Goal: Task Accomplishment & Management: Use online tool/utility

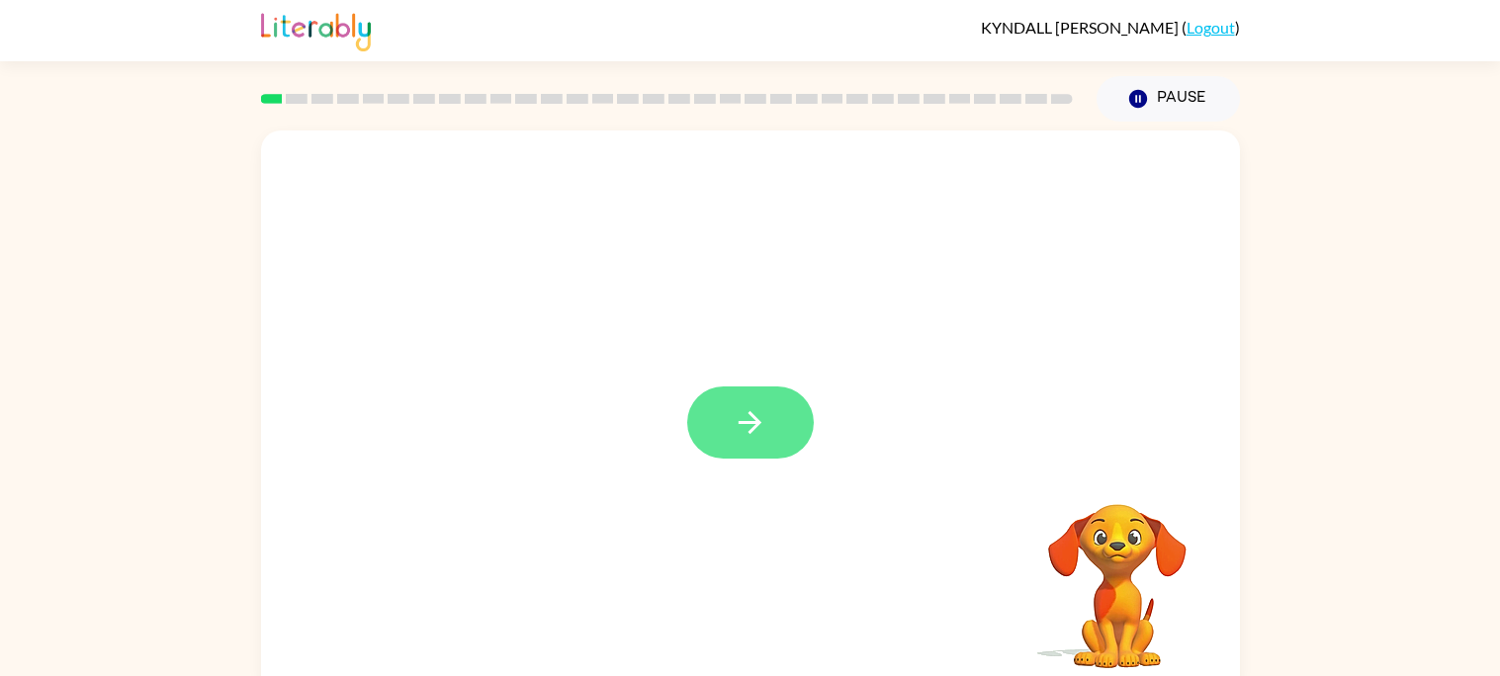
click at [761, 422] on icon "button" at bounding box center [749, 422] width 35 height 35
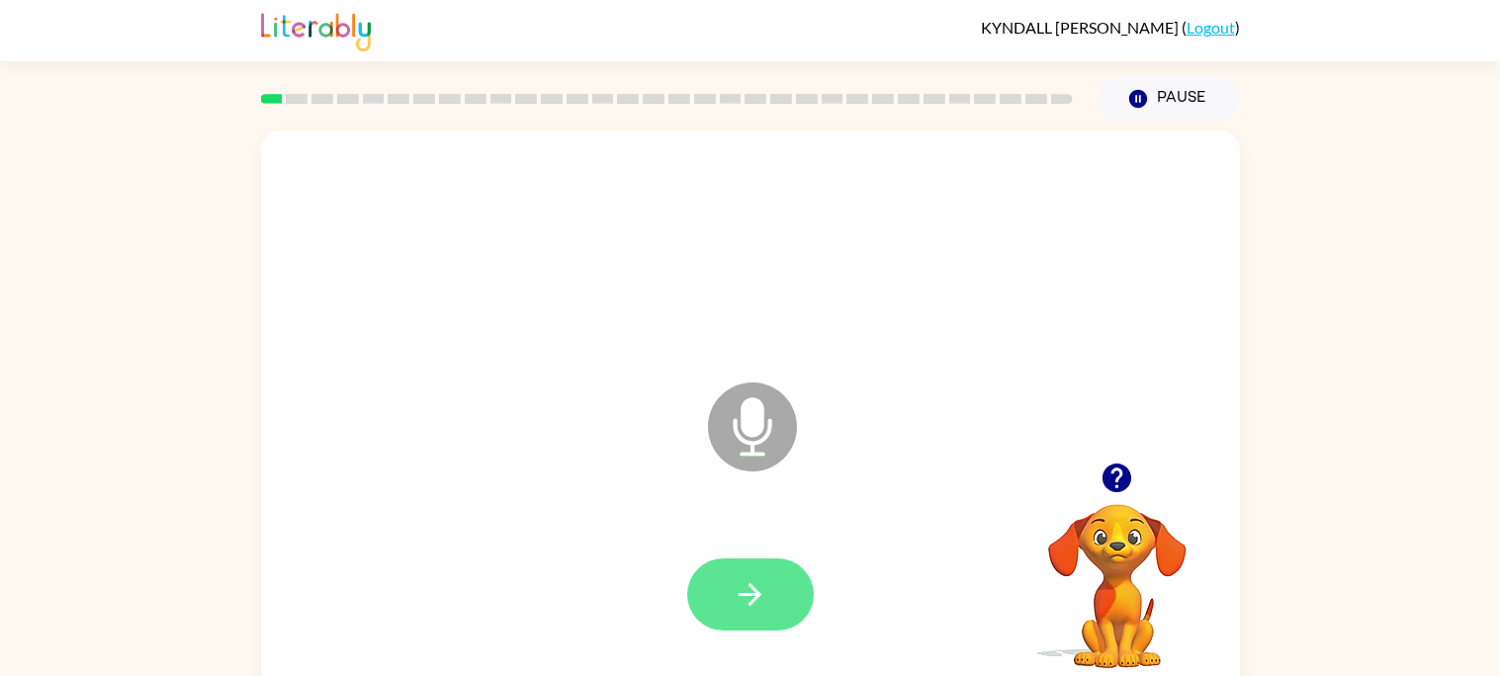
click at [782, 617] on button "button" at bounding box center [750, 594] width 127 height 72
click at [749, 587] on icon "button" at bounding box center [749, 594] width 35 height 35
click at [737, 607] on icon "button" at bounding box center [749, 594] width 35 height 35
click at [740, 567] on button "button" at bounding box center [750, 594] width 127 height 72
click at [747, 586] on icon "button" at bounding box center [749, 594] width 35 height 35
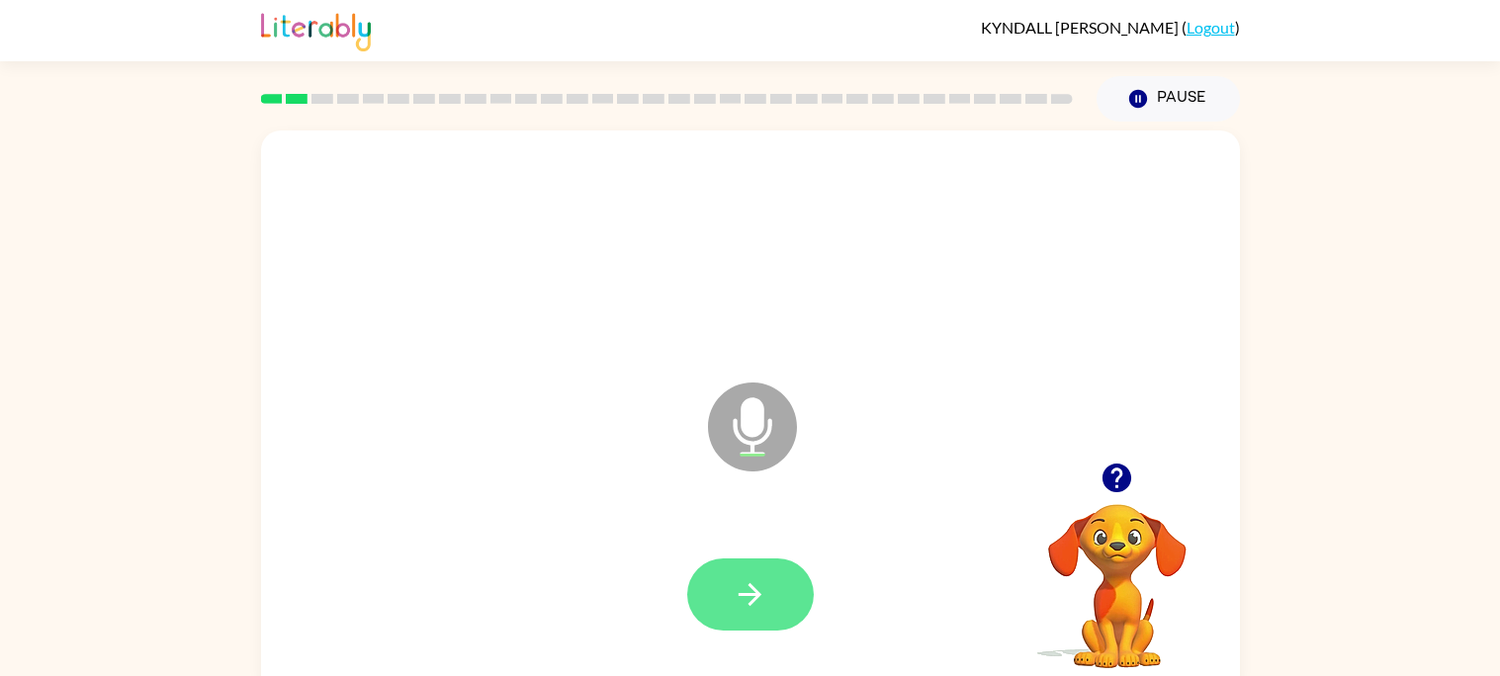
click at [736, 574] on button "button" at bounding box center [750, 594] width 127 height 72
click at [743, 583] on icon "button" at bounding box center [749, 594] width 35 height 35
click at [728, 588] on button "button" at bounding box center [750, 594] width 127 height 72
click at [726, 576] on button "button" at bounding box center [750, 594] width 127 height 72
click at [751, 593] on icon "button" at bounding box center [749, 594] width 23 height 23
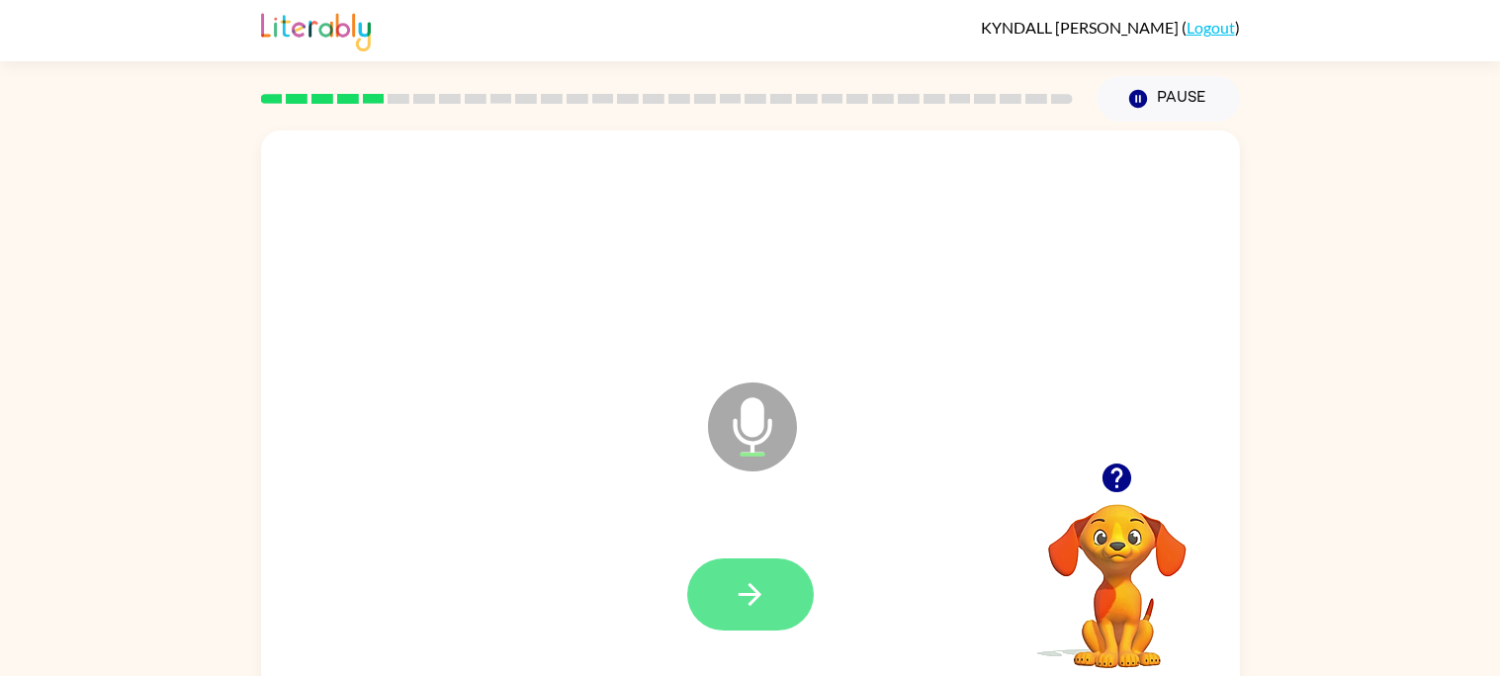
click at [768, 597] on button "button" at bounding box center [750, 594] width 127 height 72
click at [773, 596] on button "button" at bounding box center [750, 594] width 127 height 72
click at [772, 610] on button "button" at bounding box center [750, 594] width 127 height 72
click at [737, 580] on icon "button" at bounding box center [749, 594] width 35 height 35
click at [768, 599] on button "button" at bounding box center [750, 594] width 127 height 72
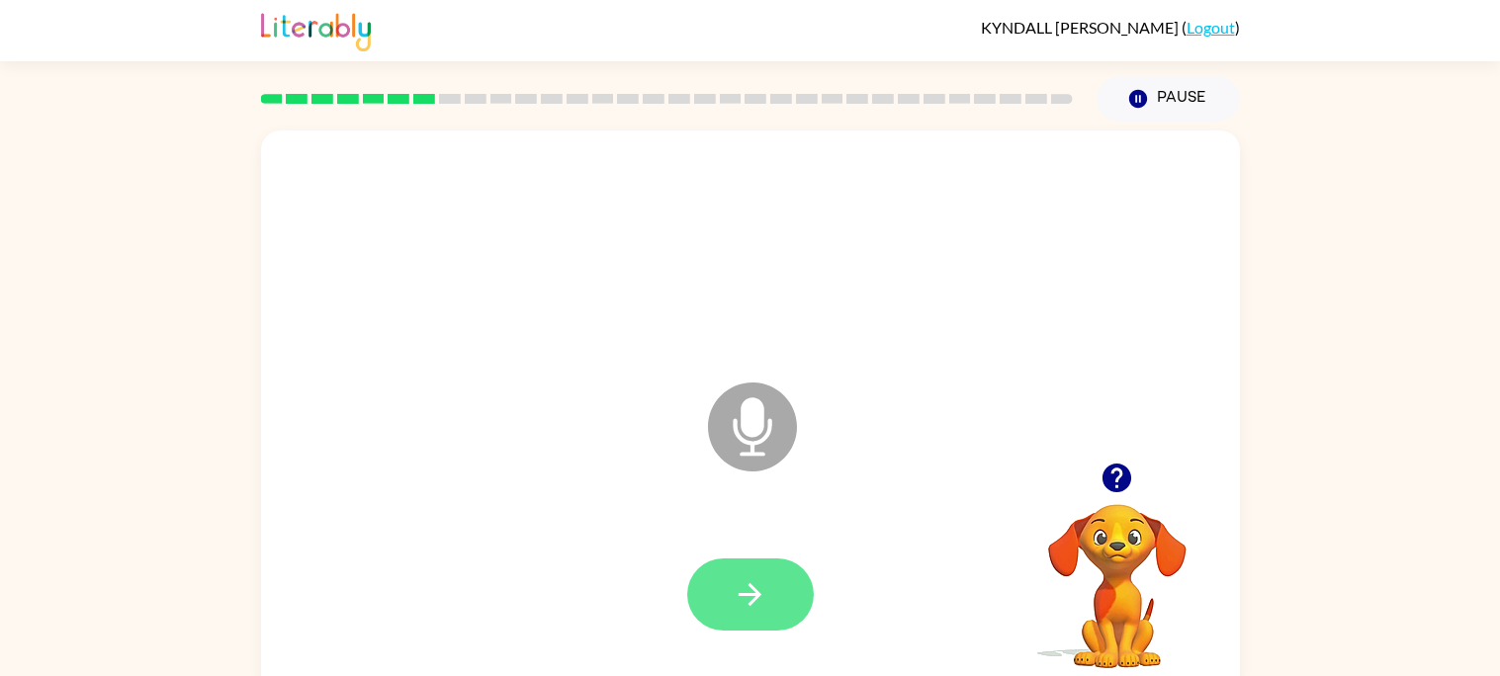
click at [743, 582] on icon "button" at bounding box center [749, 594] width 35 height 35
click at [733, 582] on icon "button" at bounding box center [749, 594] width 35 height 35
click at [721, 582] on button "button" at bounding box center [750, 594] width 127 height 72
click at [768, 616] on button "button" at bounding box center [750, 594] width 127 height 72
click at [762, 571] on button "button" at bounding box center [750, 594] width 127 height 72
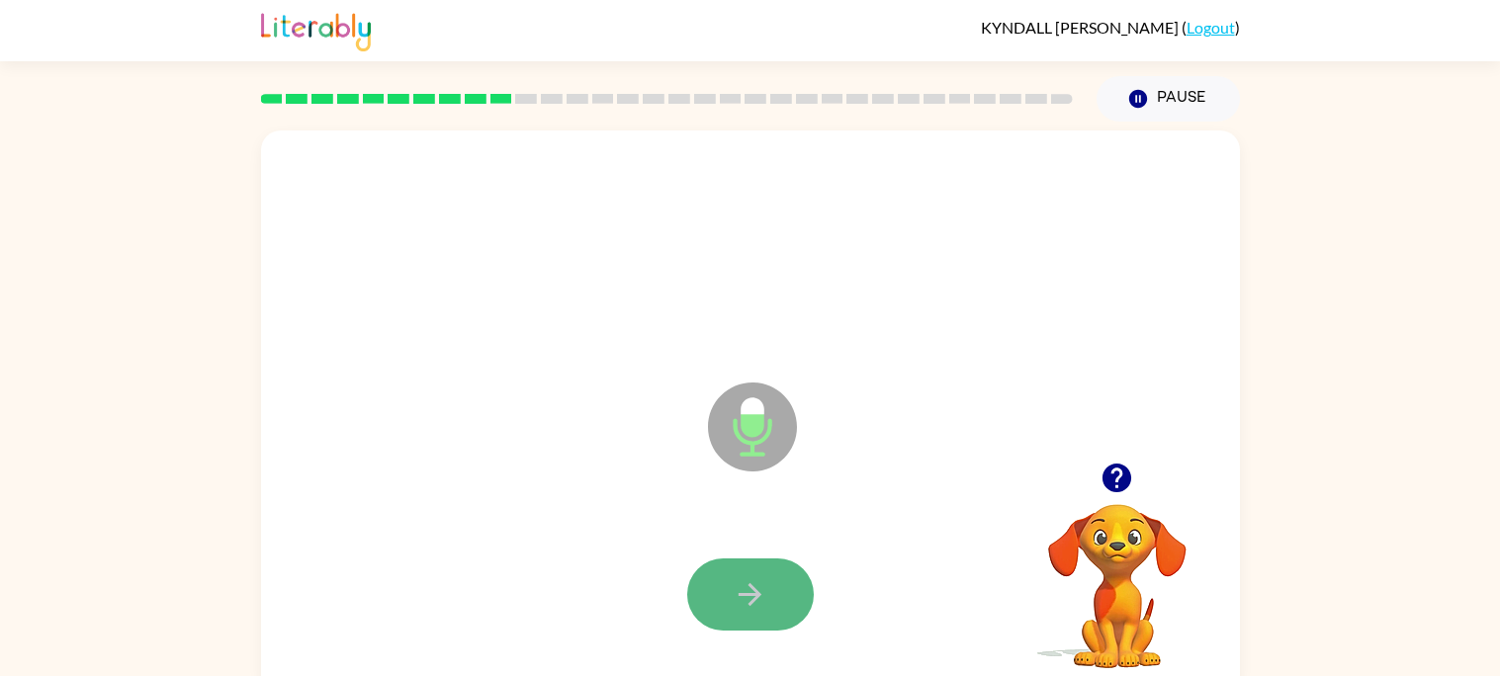
click at [747, 558] on button "button" at bounding box center [750, 594] width 127 height 72
click at [742, 567] on button "button" at bounding box center [750, 594] width 127 height 72
click at [754, 558] on button "button" at bounding box center [750, 594] width 127 height 72
click at [757, 566] on button "button" at bounding box center [750, 594] width 127 height 72
click at [734, 558] on div at bounding box center [750, 594] width 127 height 72
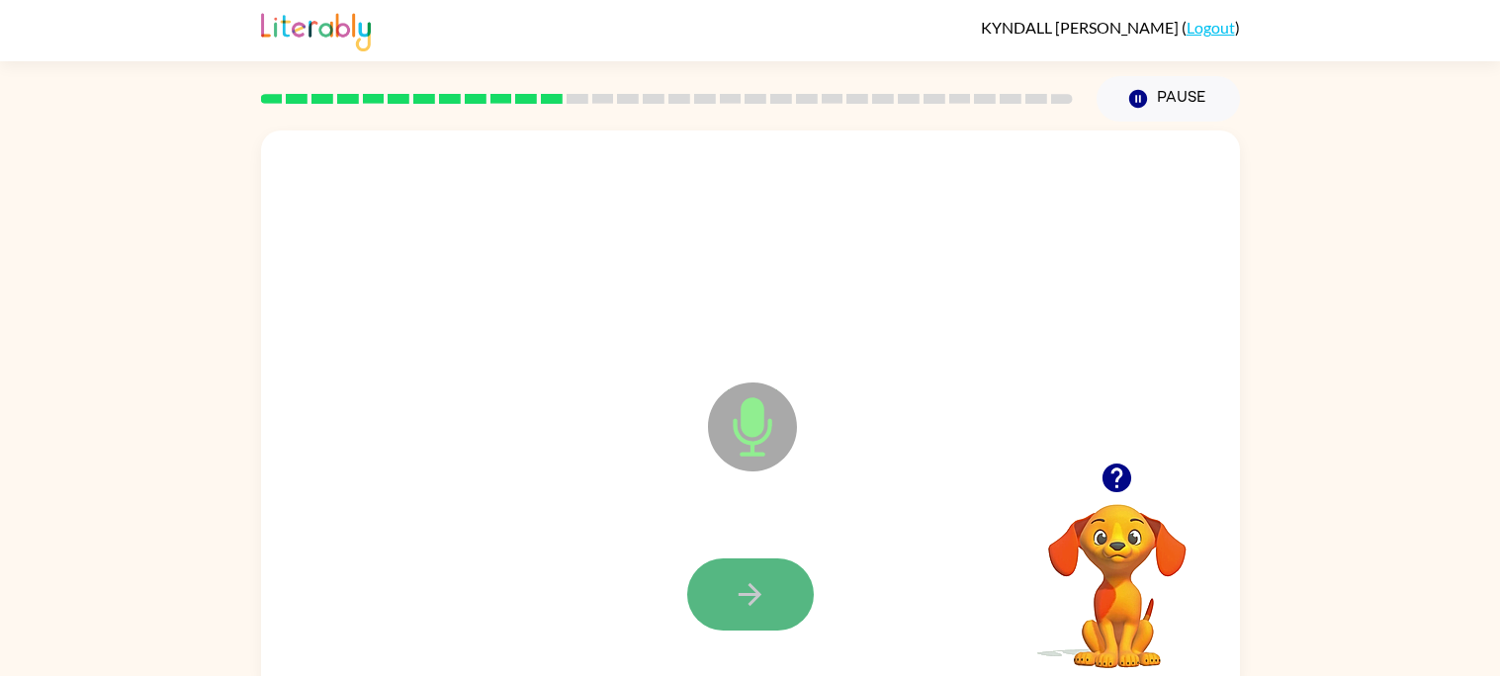
click at [756, 559] on button "button" at bounding box center [750, 594] width 127 height 72
click at [755, 558] on button "button" at bounding box center [750, 594] width 127 height 72
click at [749, 572] on button "button" at bounding box center [750, 594] width 127 height 72
click at [740, 558] on button "button" at bounding box center [750, 594] width 127 height 72
click at [748, 558] on button "button" at bounding box center [750, 594] width 127 height 72
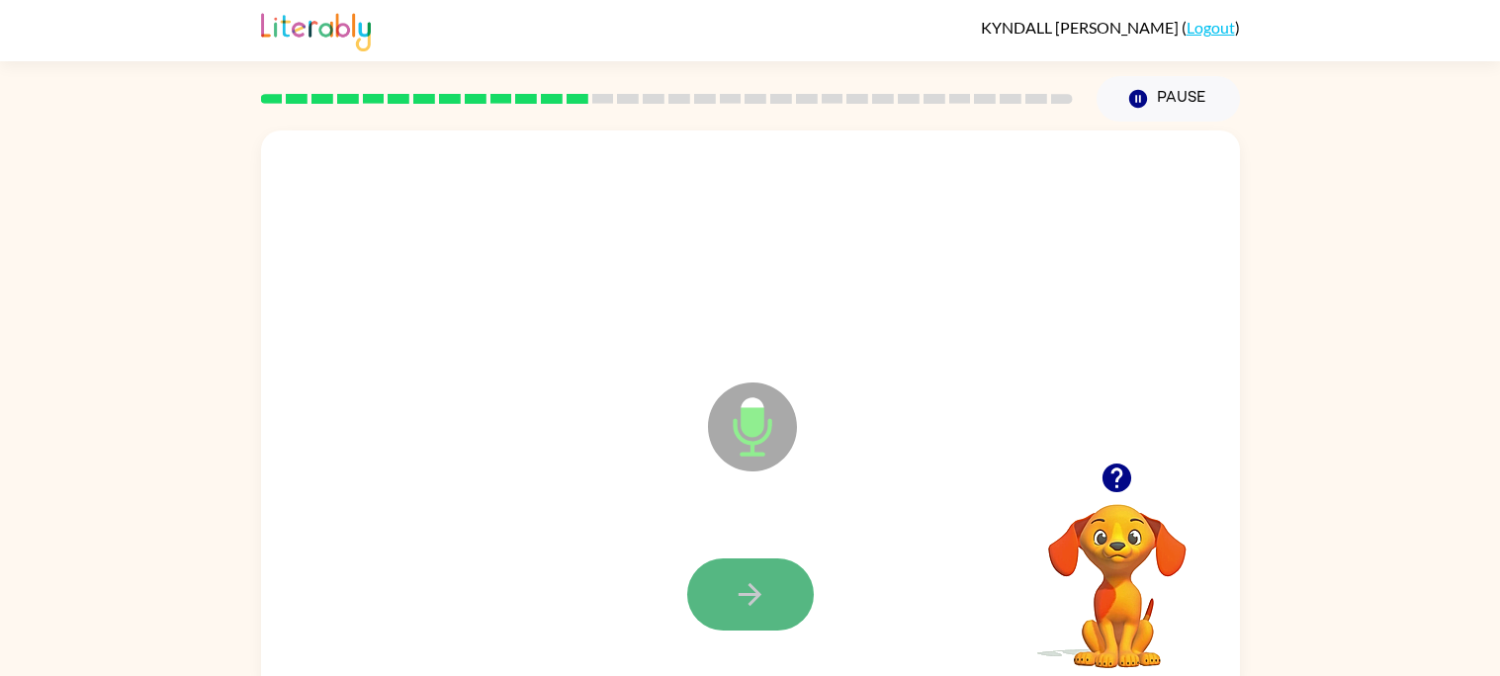
click at [748, 560] on button "button" at bounding box center [750, 594] width 127 height 72
click at [747, 564] on button "button" at bounding box center [750, 594] width 127 height 72
click at [749, 561] on button "button" at bounding box center [750, 594] width 127 height 72
click at [750, 555] on div at bounding box center [750, 595] width 939 height 162
click at [754, 558] on button "button" at bounding box center [750, 594] width 127 height 72
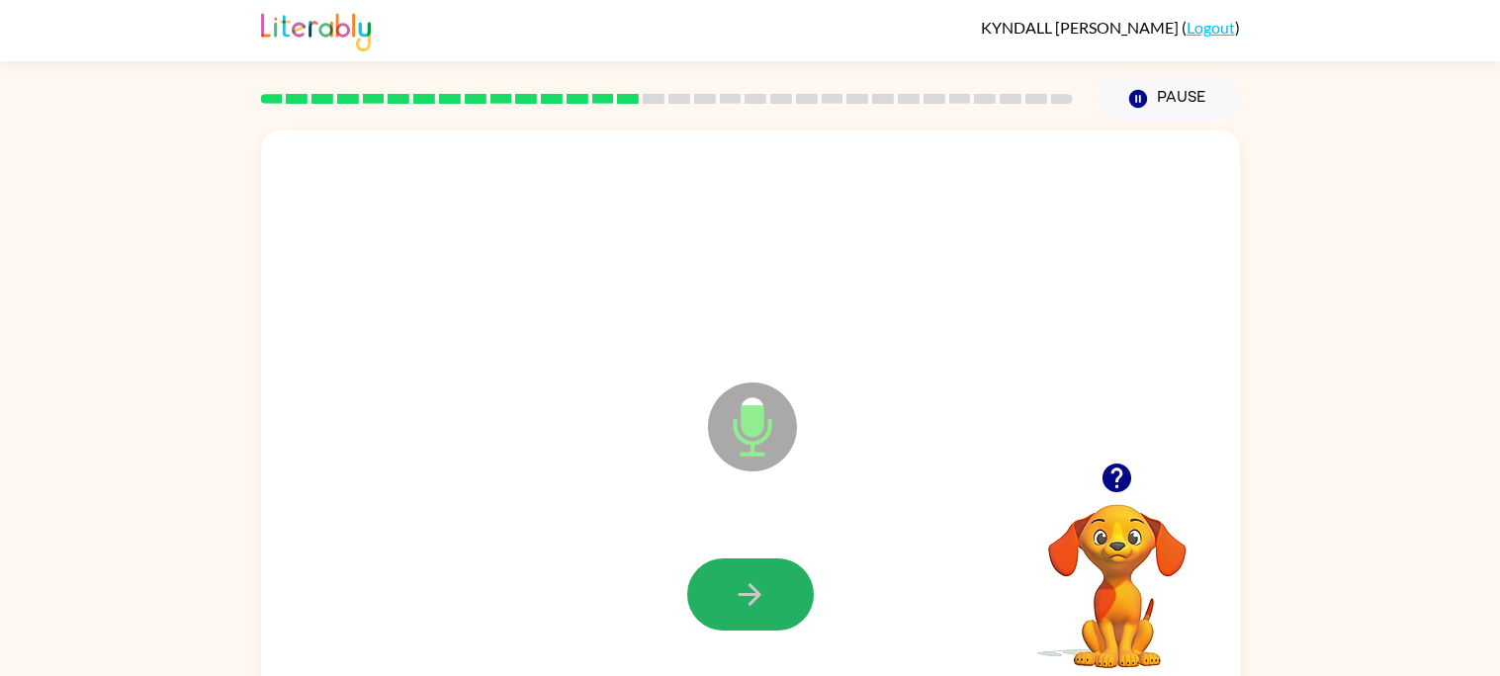
click at [756, 570] on button "button" at bounding box center [750, 594] width 127 height 72
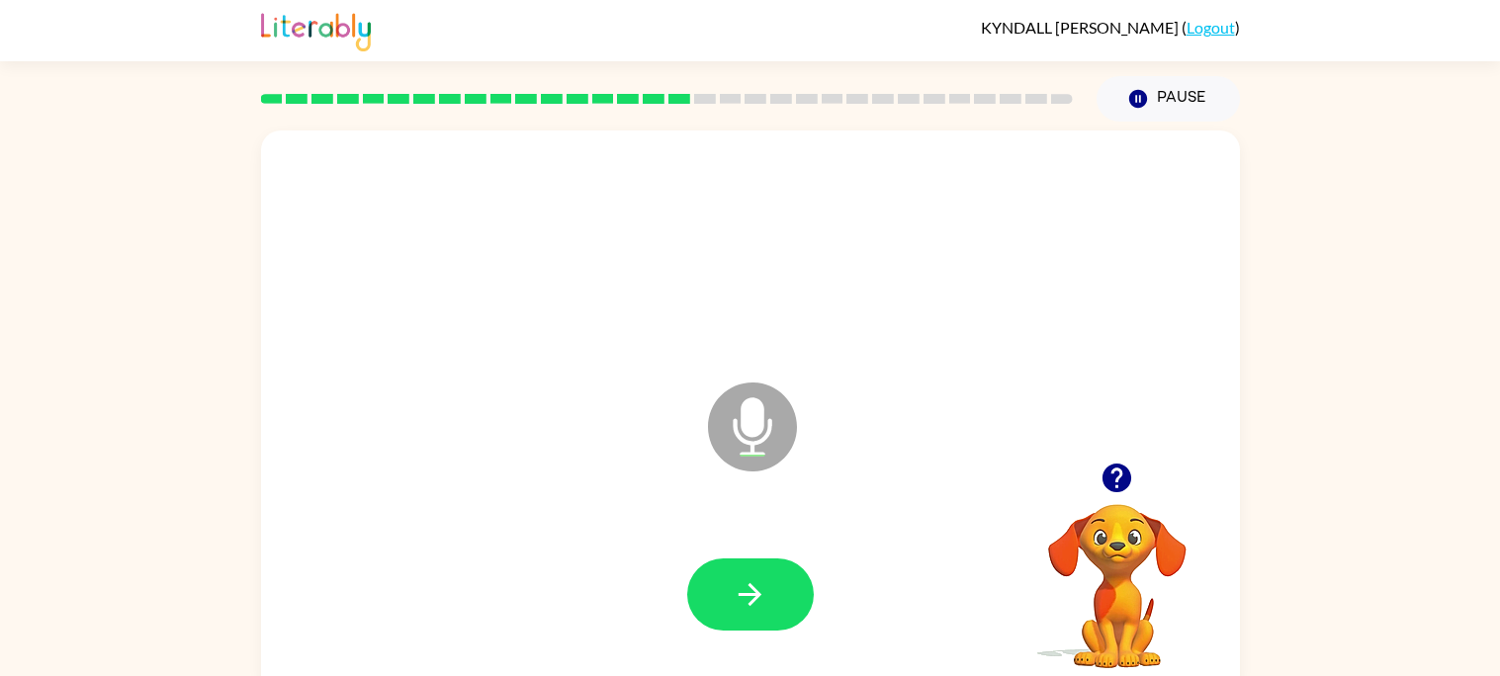
click at [756, 570] on div at bounding box center [750, 595] width 939 height 162
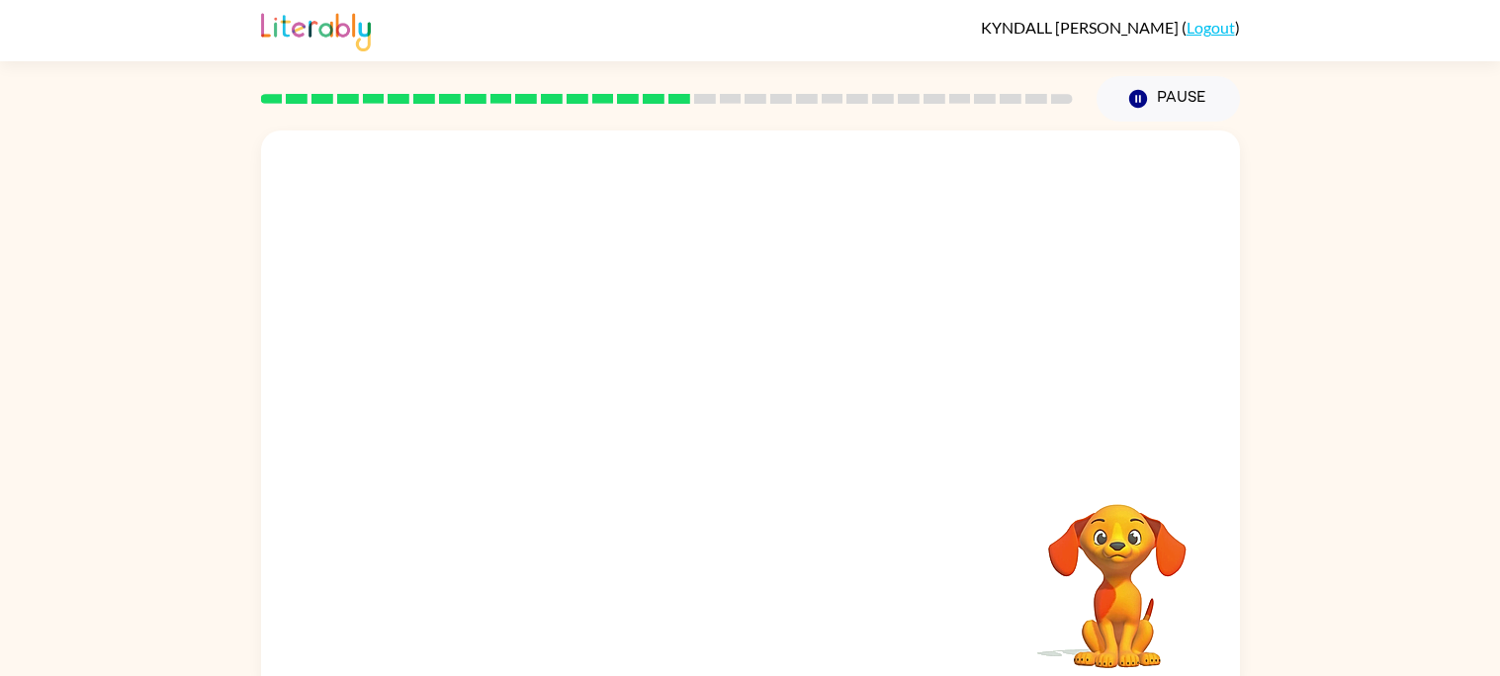
click at [756, 570] on div at bounding box center [750, 595] width 939 height 162
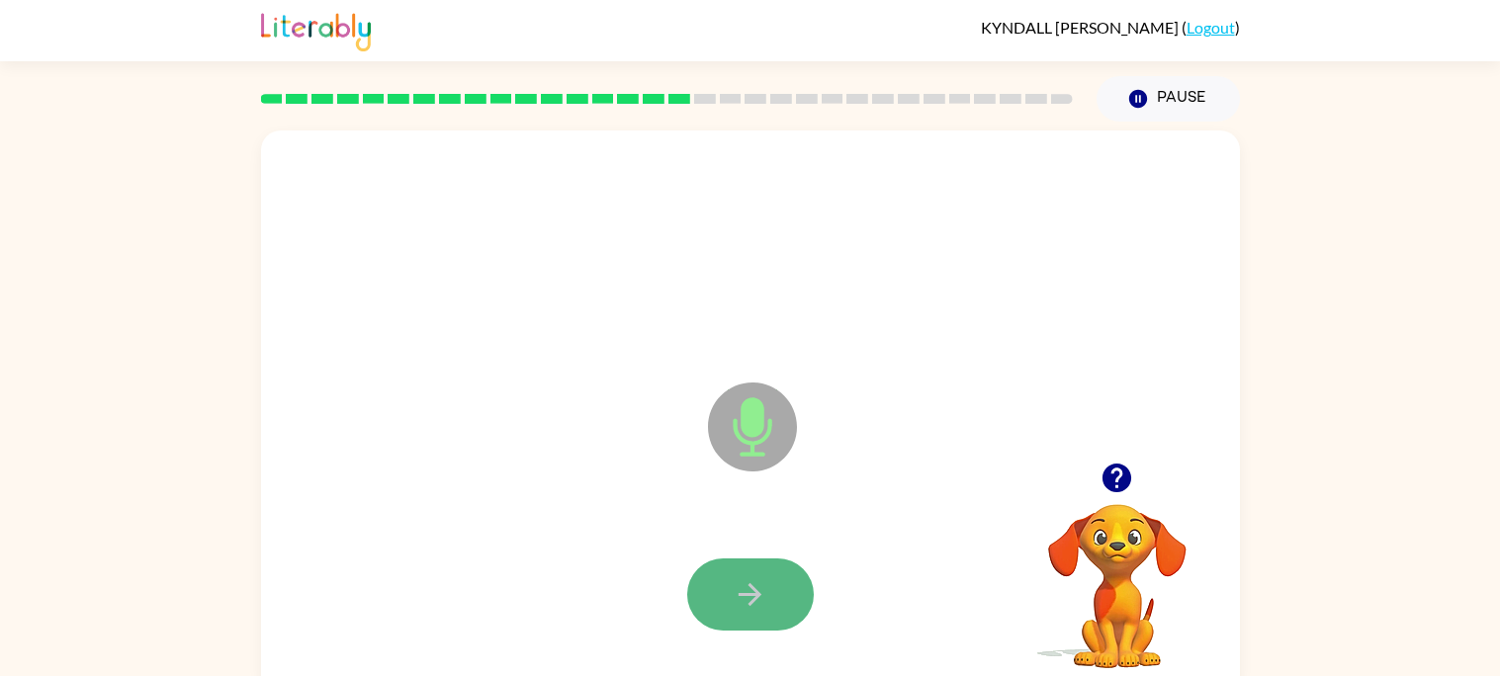
click at [769, 564] on button "button" at bounding box center [750, 594] width 127 height 72
click at [781, 566] on button "button" at bounding box center [750, 594] width 127 height 72
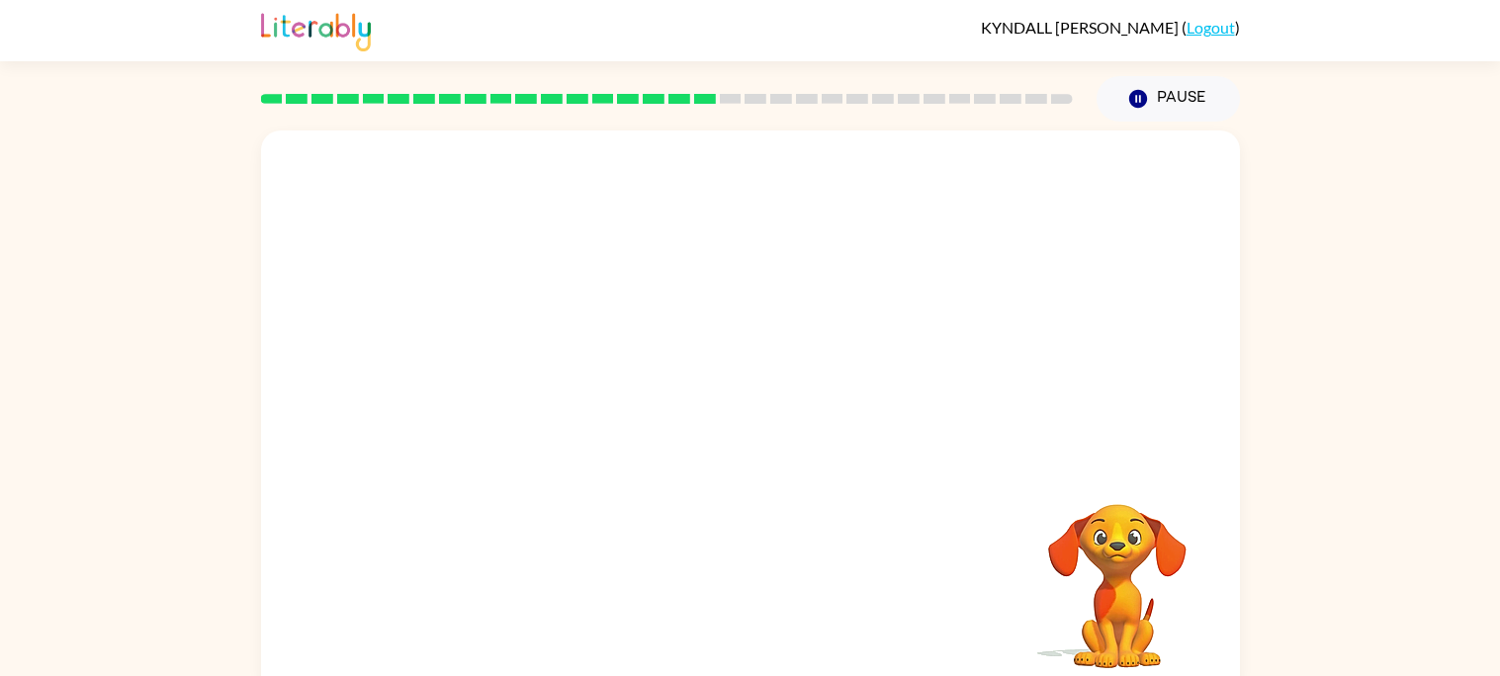
scroll to position [2, 0]
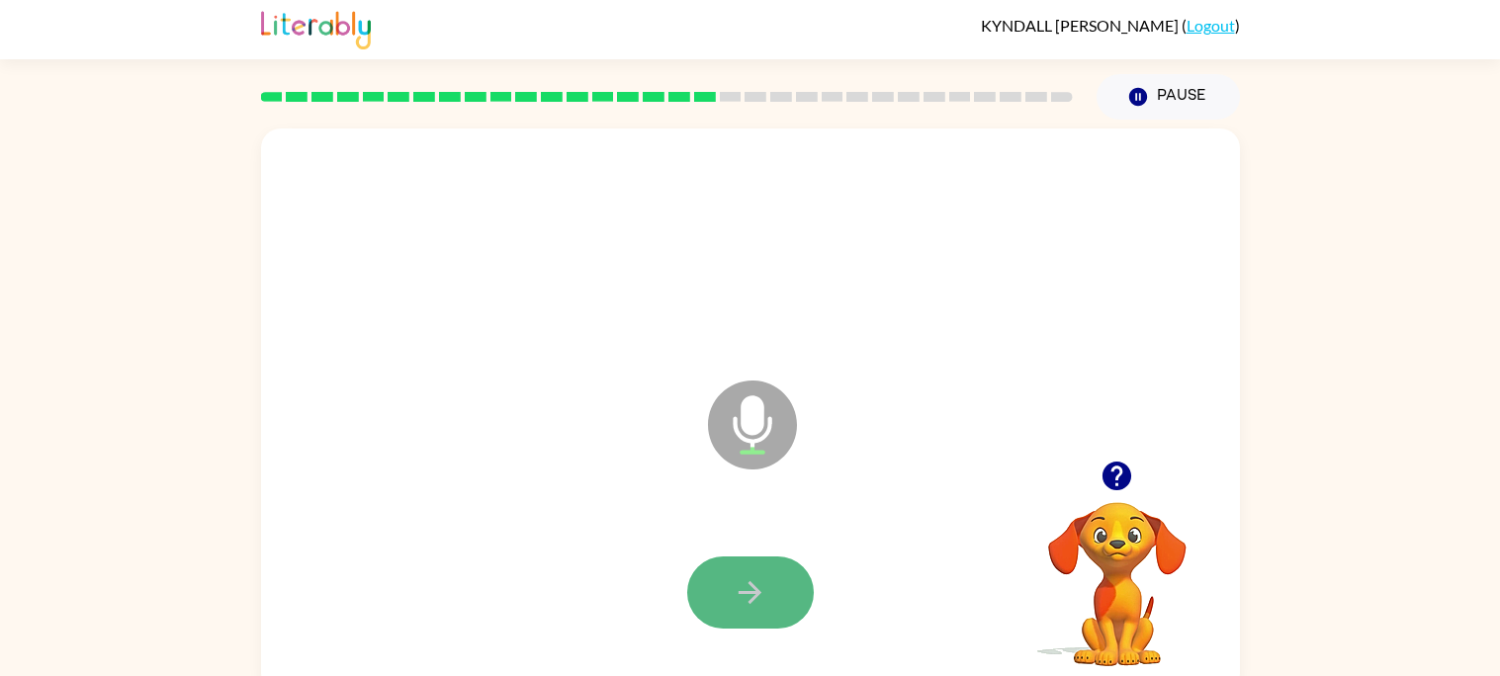
click at [783, 568] on button "button" at bounding box center [750, 593] width 127 height 72
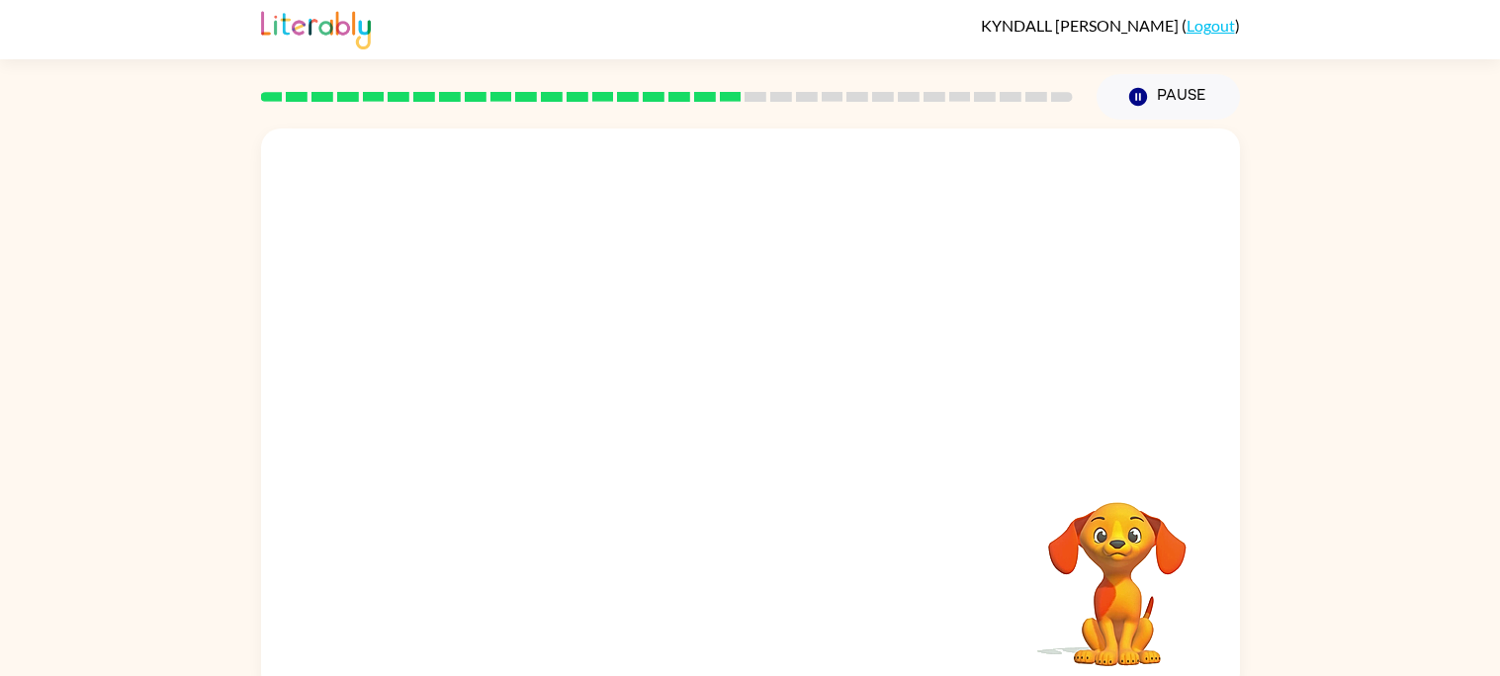
scroll to position [3, 0]
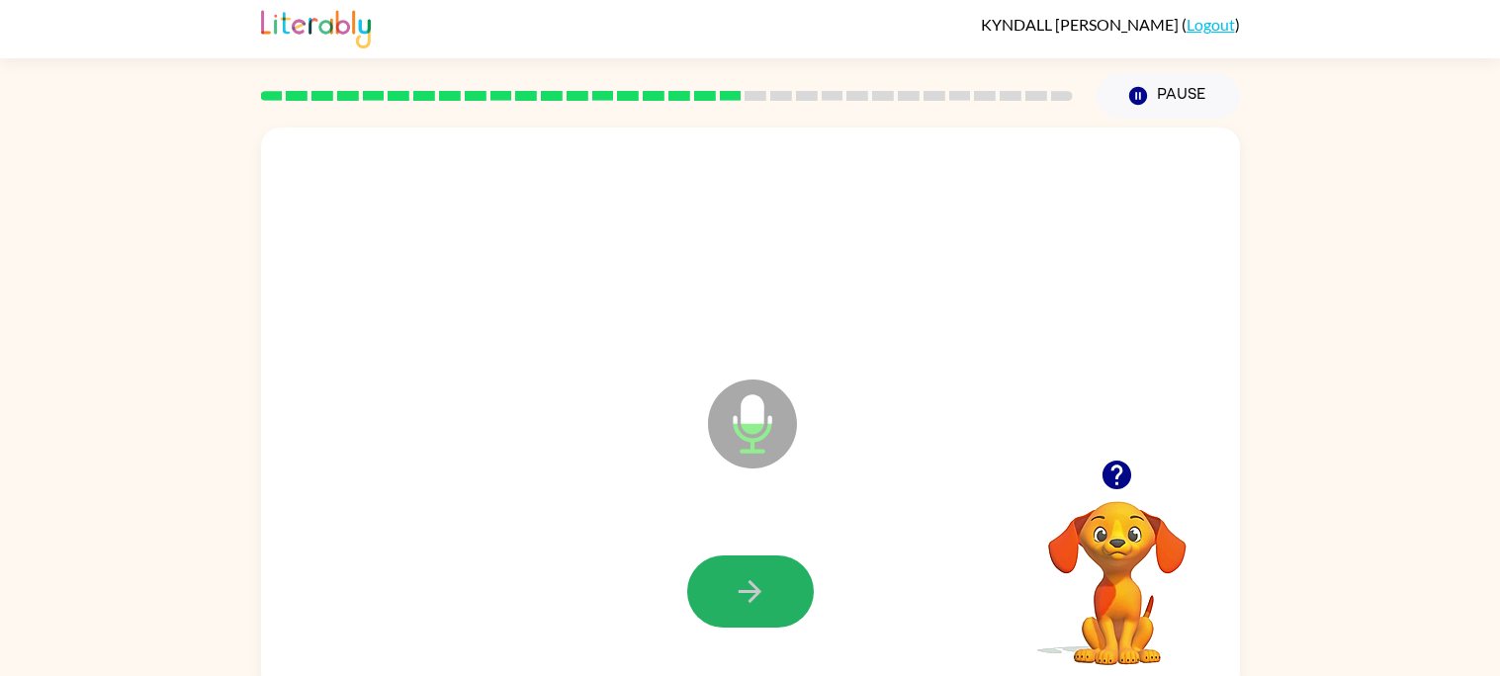
click at [783, 568] on button "button" at bounding box center [750, 592] width 127 height 72
click at [772, 561] on button "button" at bounding box center [750, 592] width 127 height 72
click at [778, 564] on button "button" at bounding box center [750, 592] width 127 height 72
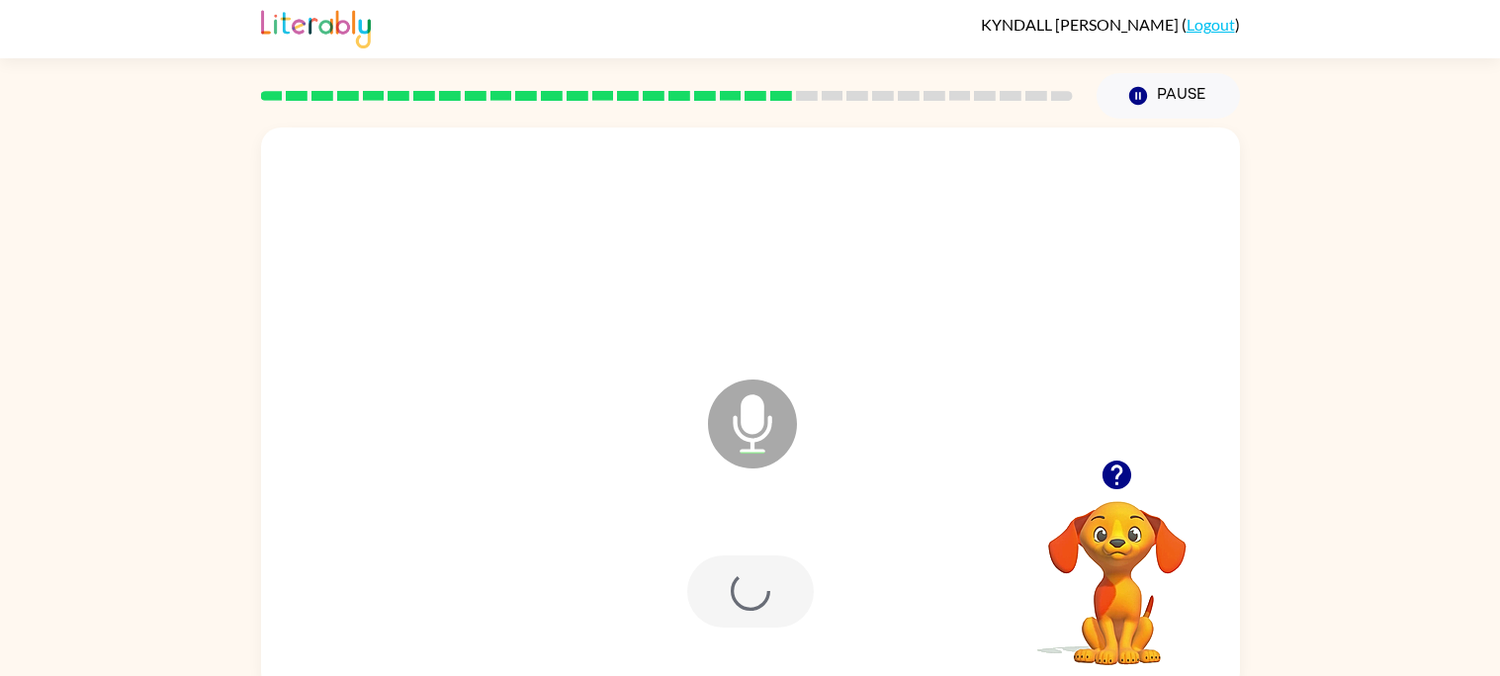
click at [778, 564] on div at bounding box center [750, 592] width 939 height 162
click at [766, 568] on button "button" at bounding box center [750, 592] width 127 height 72
click at [769, 571] on button "button" at bounding box center [750, 592] width 127 height 72
click at [775, 567] on button "button" at bounding box center [750, 592] width 127 height 72
click at [775, 563] on button "button" at bounding box center [750, 592] width 127 height 72
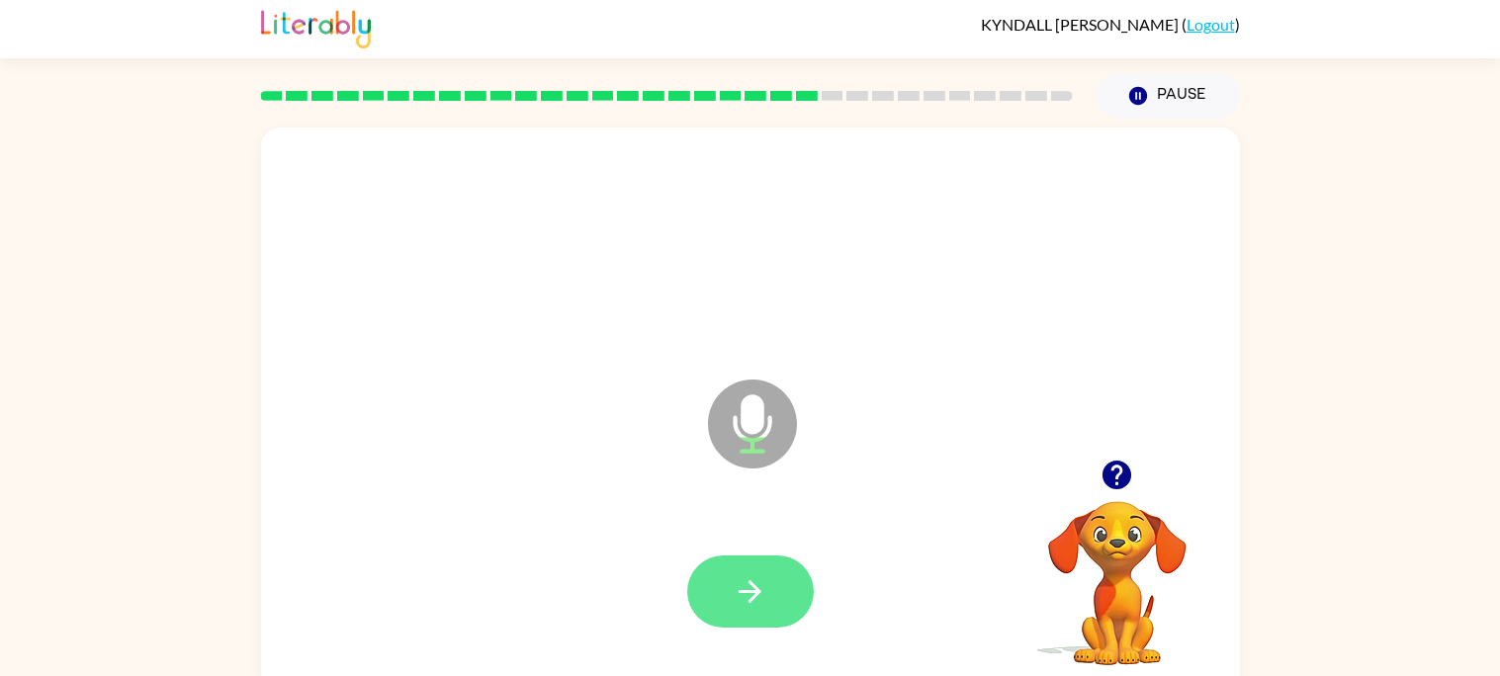
click at [779, 571] on button "button" at bounding box center [750, 592] width 127 height 72
click at [780, 572] on button "button" at bounding box center [750, 592] width 127 height 72
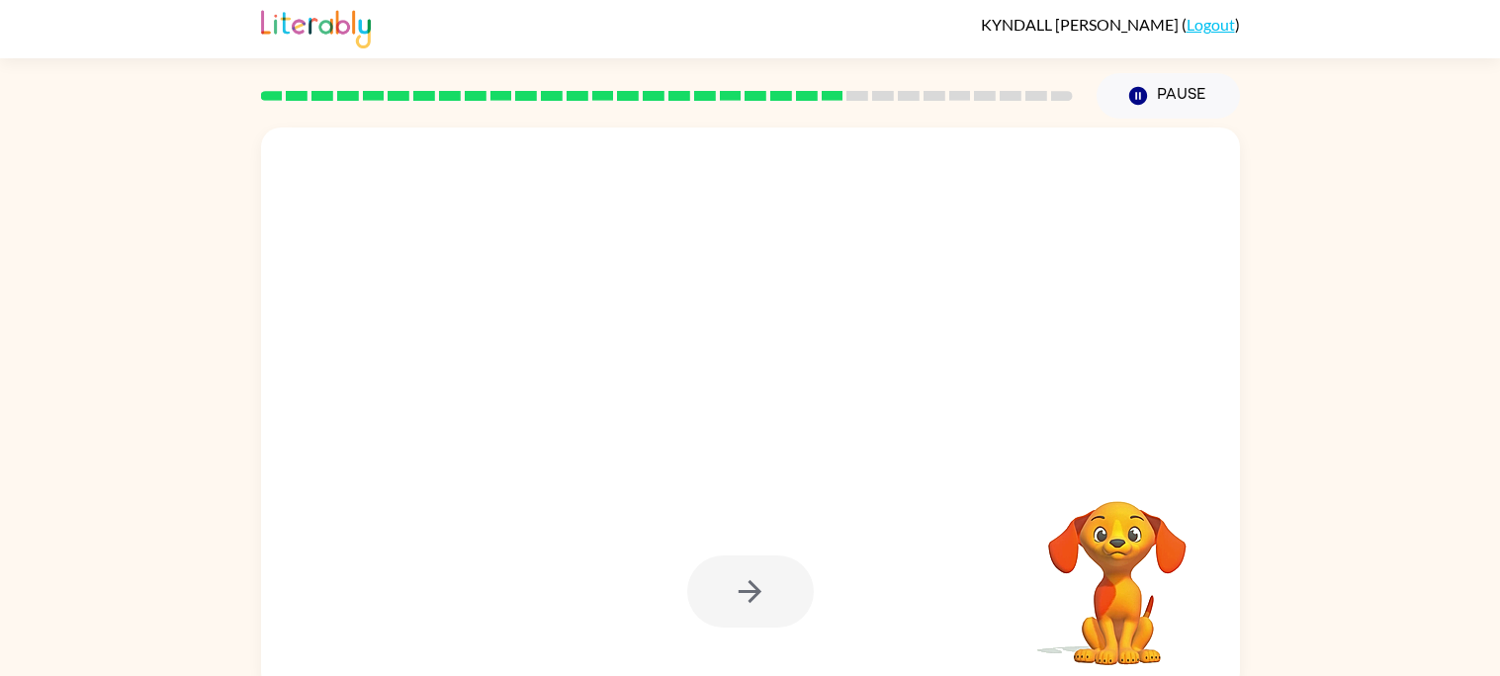
scroll to position [18, 0]
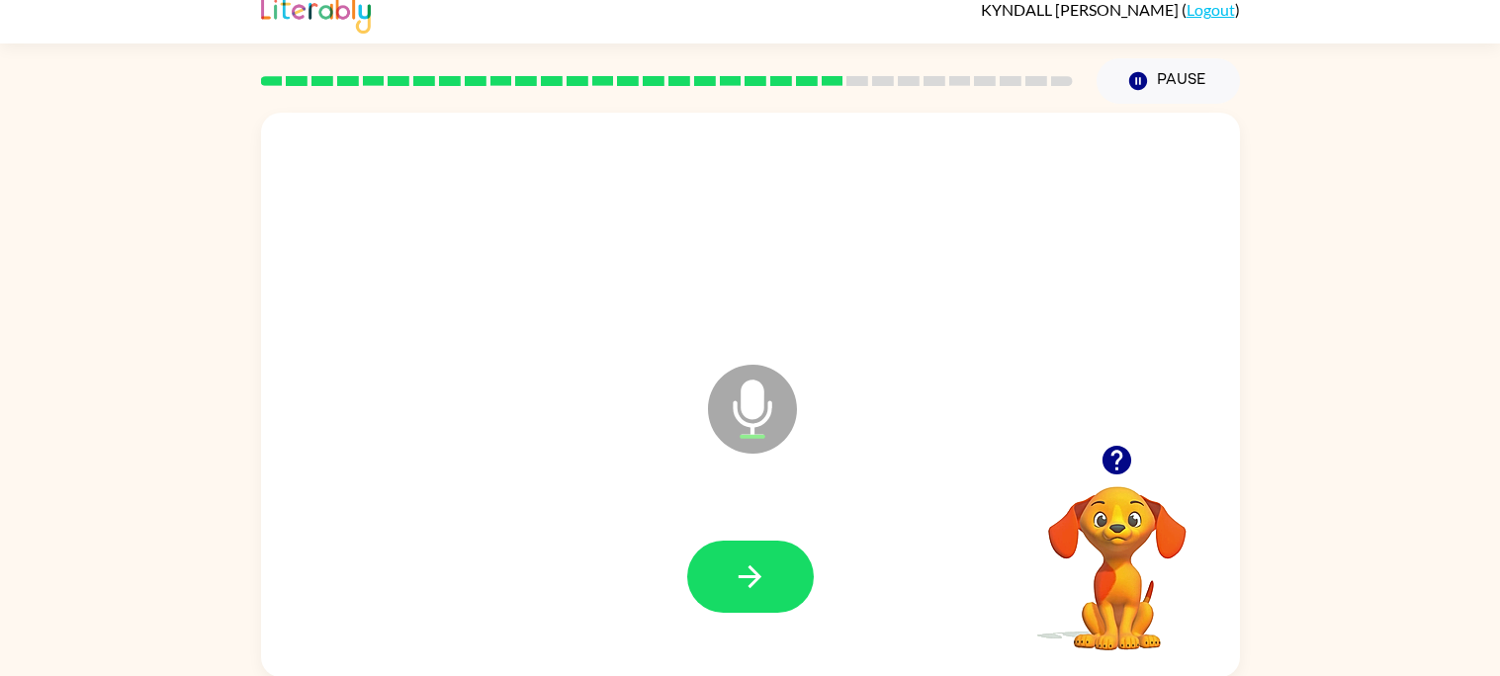
click at [780, 572] on button "button" at bounding box center [750, 577] width 127 height 72
click at [738, 563] on icon "button" at bounding box center [749, 576] width 35 height 35
click at [739, 562] on icon "button" at bounding box center [749, 576] width 35 height 35
click at [721, 552] on button "button" at bounding box center [750, 577] width 127 height 72
click at [726, 555] on button "button" at bounding box center [750, 577] width 127 height 72
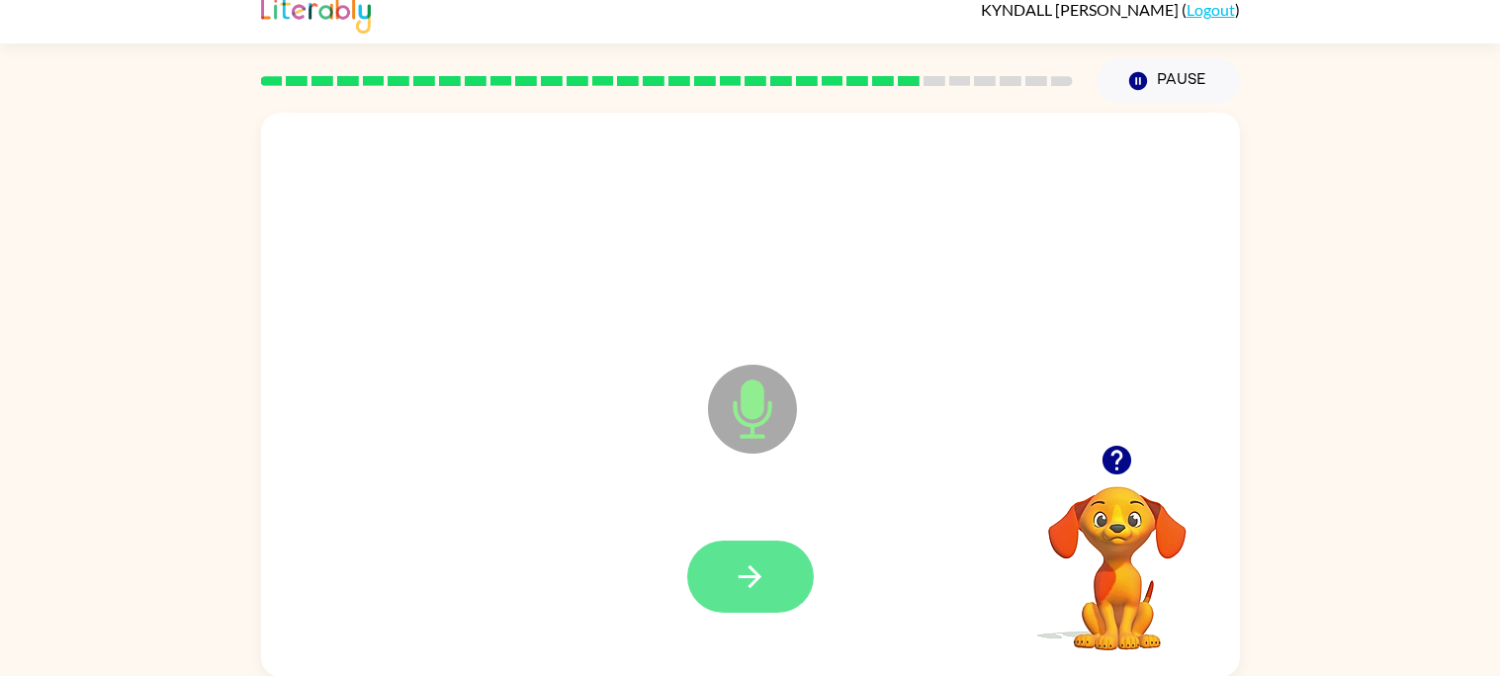
click at [718, 559] on button "button" at bounding box center [750, 577] width 127 height 72
click at [723, 564] on button "button" at bounding box center [750, 577] width 127 height 72
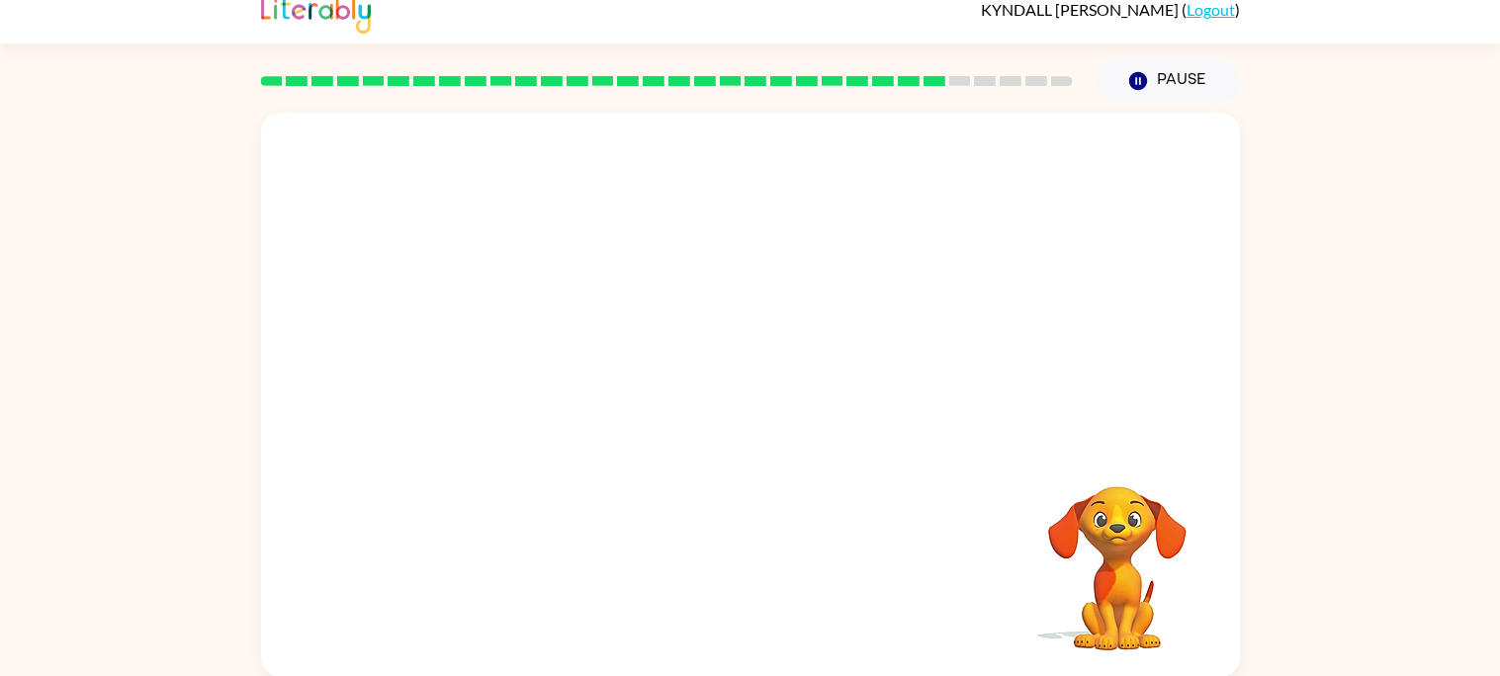
click at [715, 562] on div at bounding box center [750, 577] width 939 height 162
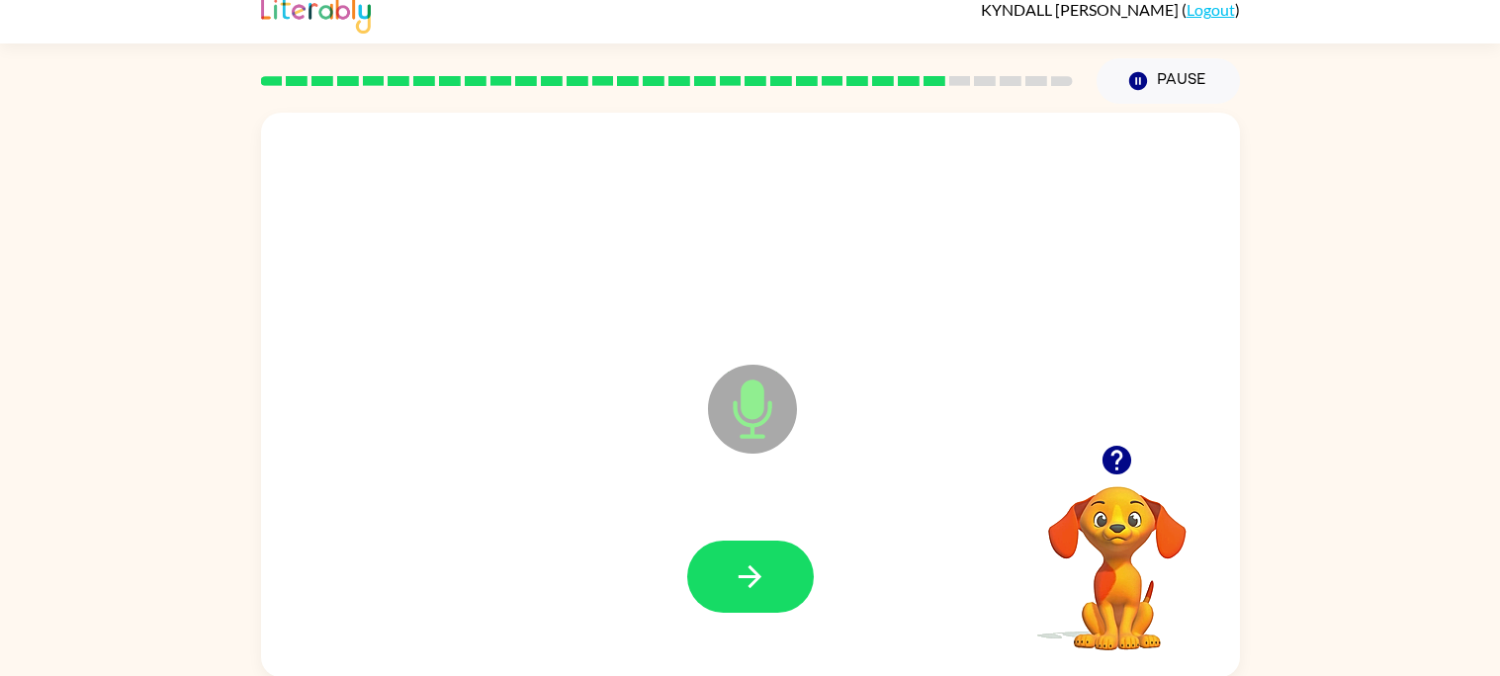
click at [715, 562] on button "button" at bounding box center [750, 577] width 127 height 72
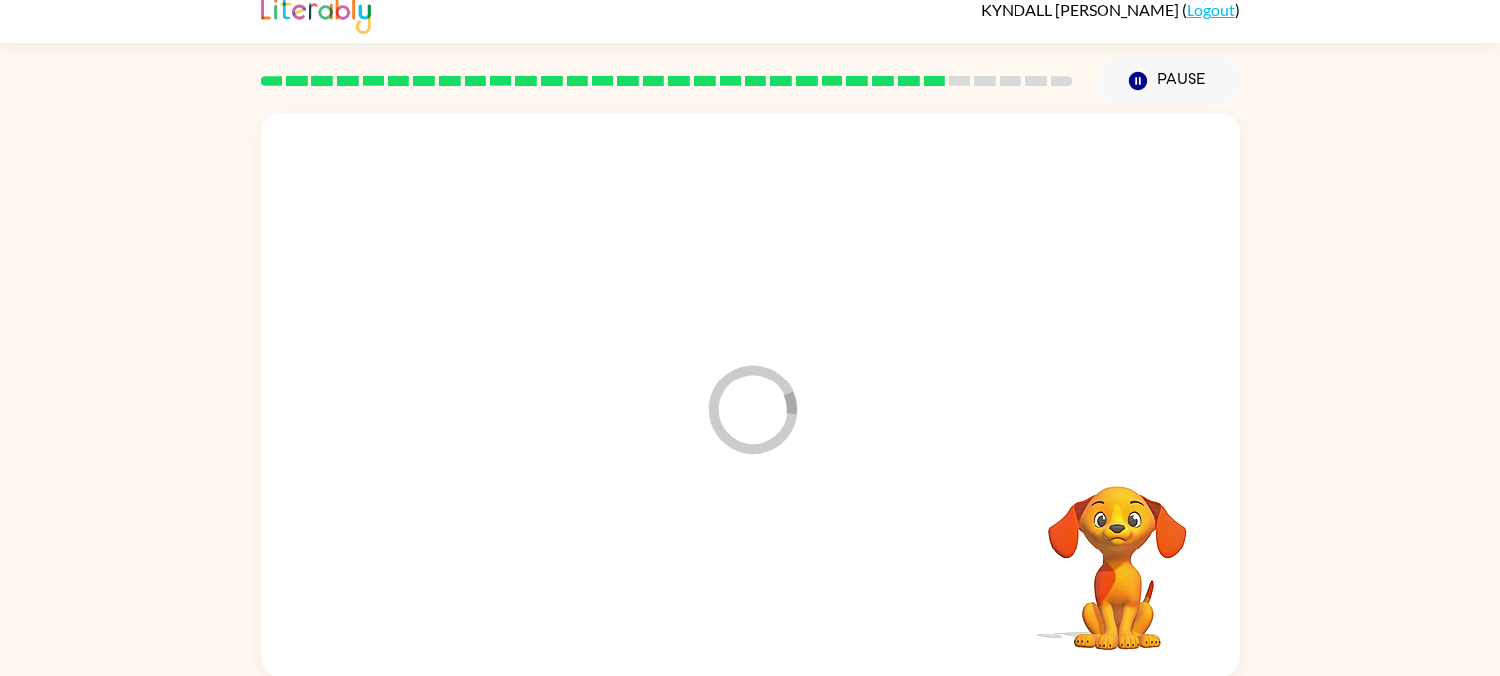
click at [715, 562] on div at bounding box center [750, 577] width 939 height 162
click at [715, 562] on div "Your browser must support playing .mp4 files to use Literably. Please try using…" at bounding box center [750, 395] width 979 height 564
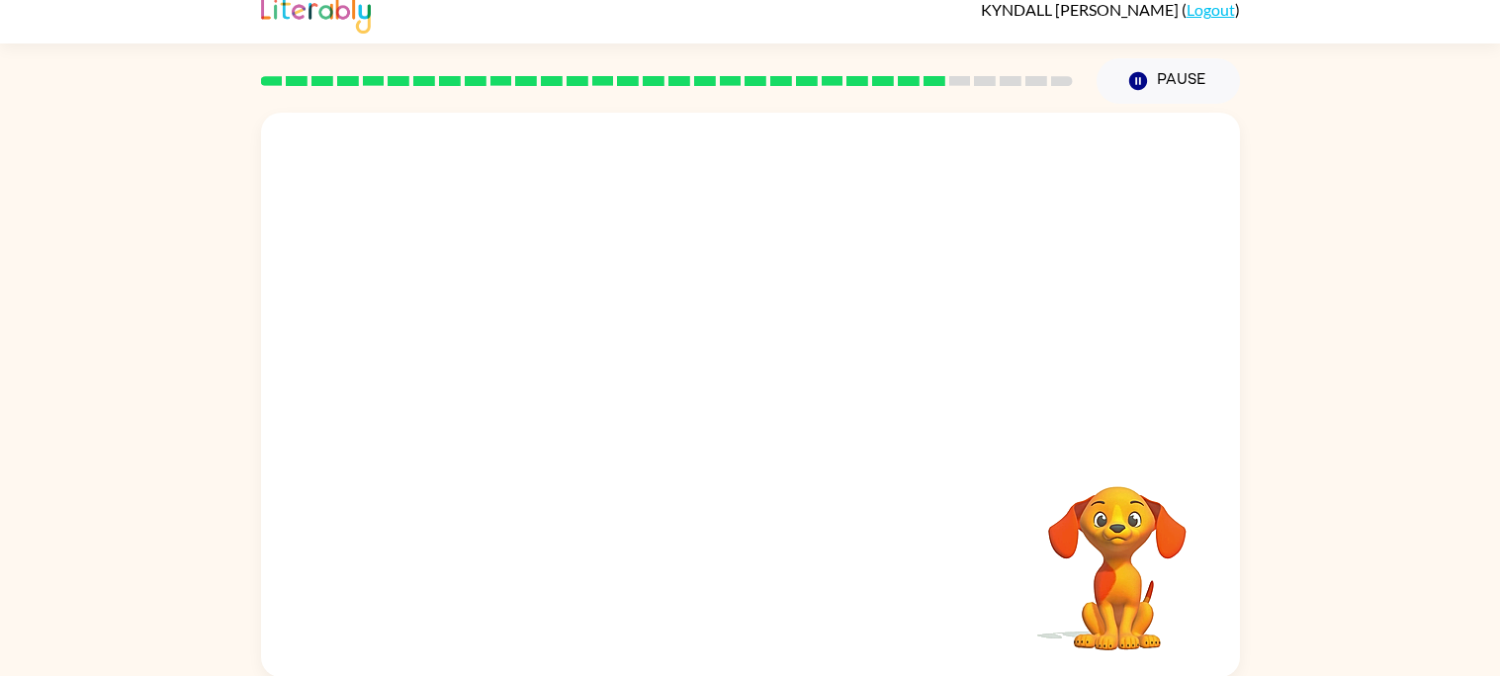
click at [715, 562] on div "Your browser must support playing .mp4 files to use Literably. Please try using…" at bounding box center [750, 395] width 979 height 564
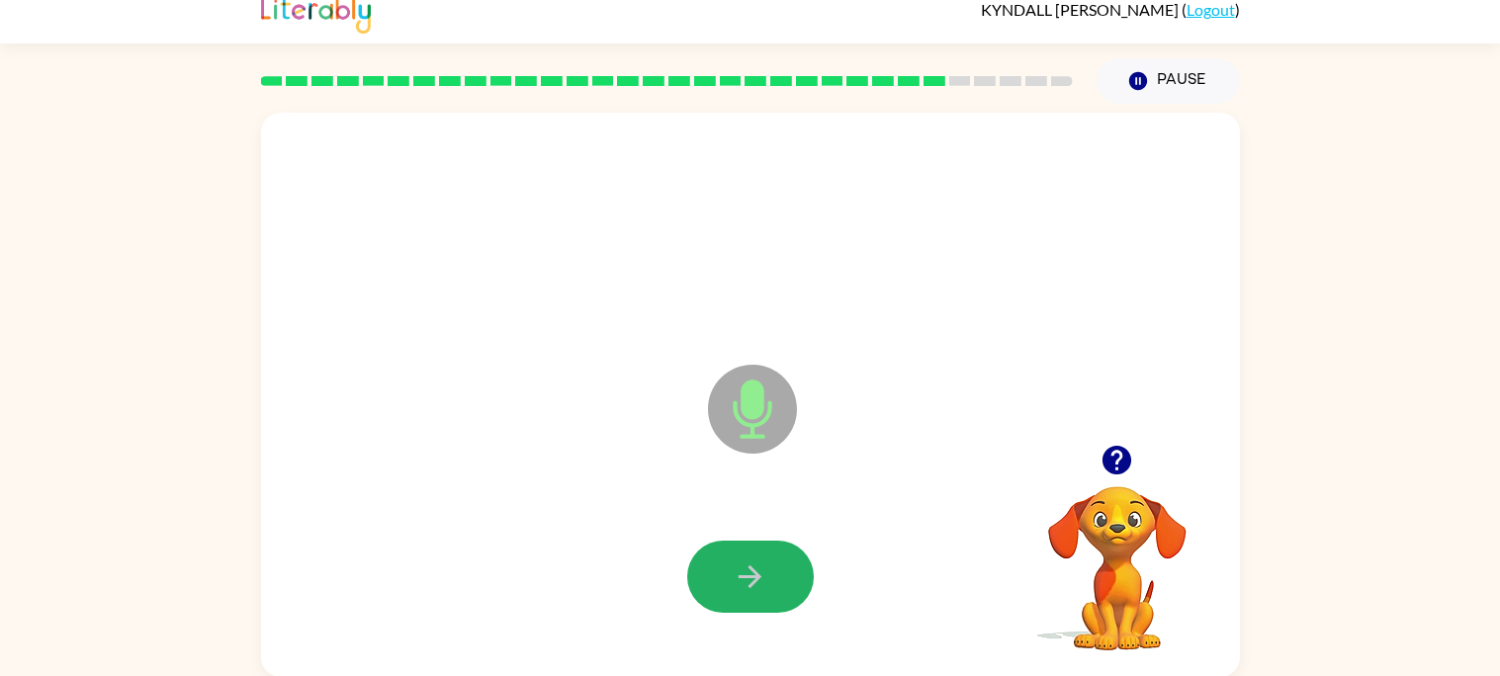
click at [715, 562] on button "button" at bounding box center [750, 577] width 127 height 72
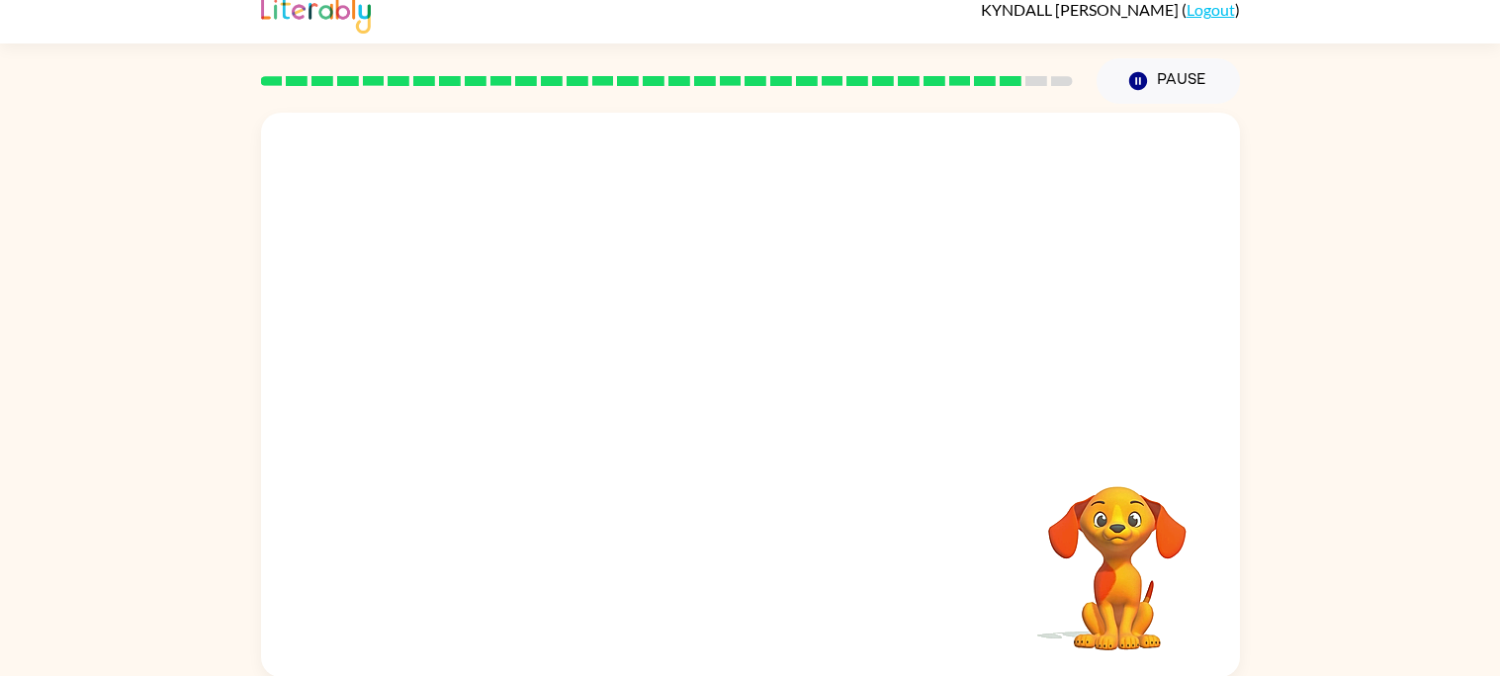
click at [715, 562] on div at bounding box center [750, 577] width 939 height 162
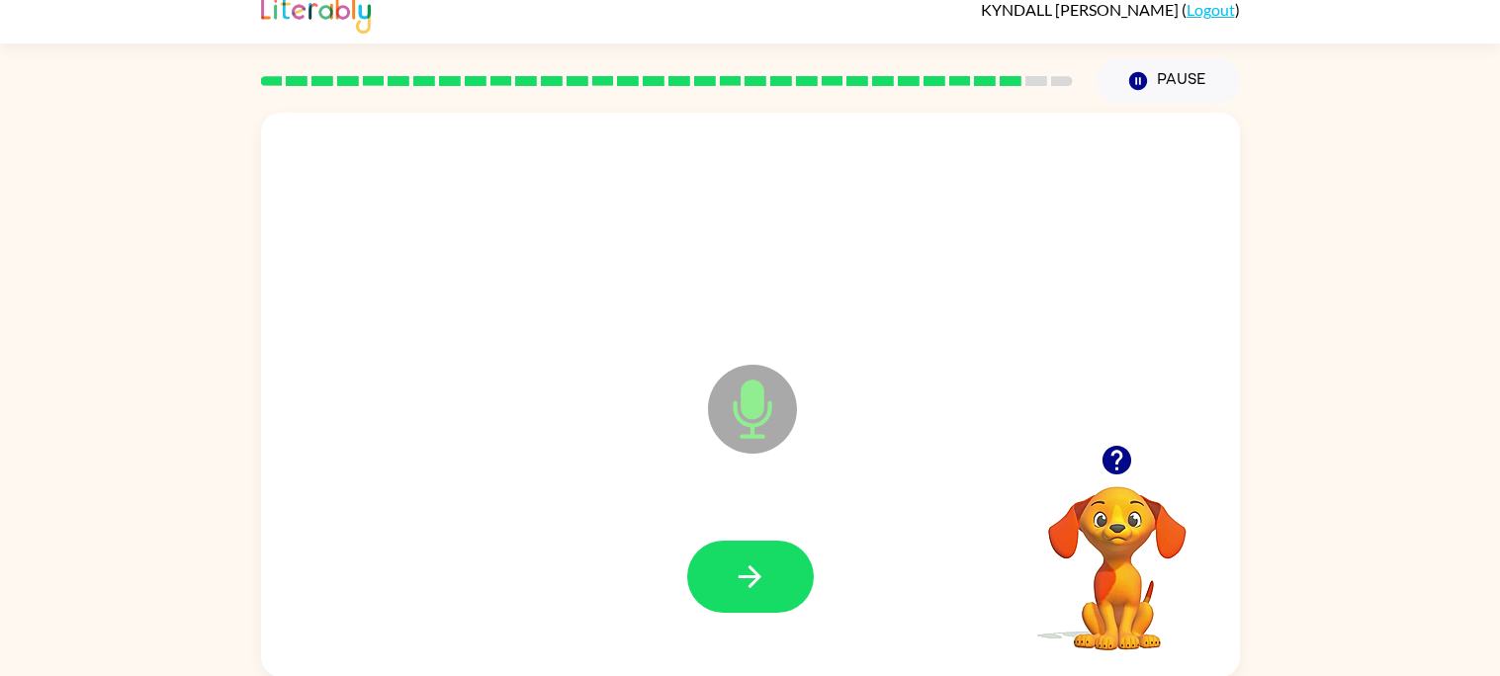
click at [715, 562] on button "button" at bounding box center [750, 577] width 127 height 72
click at [714, 562] on button "button" at bounding box center [750, 577] width 127 height 72
click at [734, 550] on button "button" at bounding box center [750, 577] width 127 height 72
click at [720, 548] on button "button" at bounding box center [750, 577] width 127 height 72
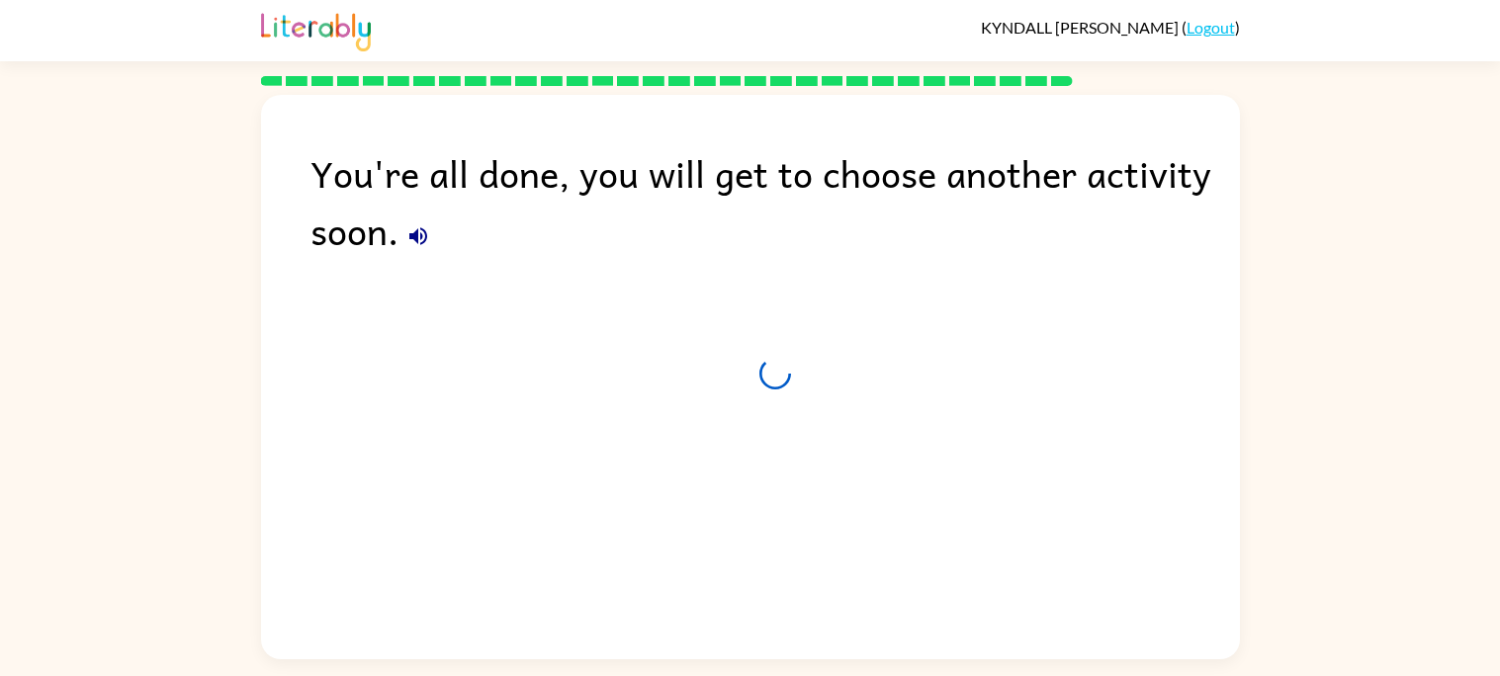
scroll to position [0, 0]
